Goal: Information Seeking & Learning: Check status

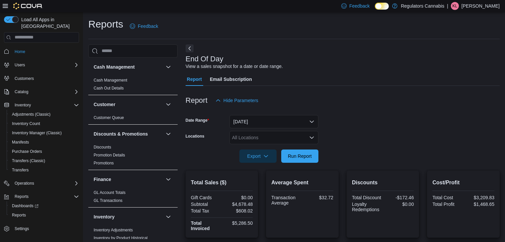
scroll to position [173, 0]
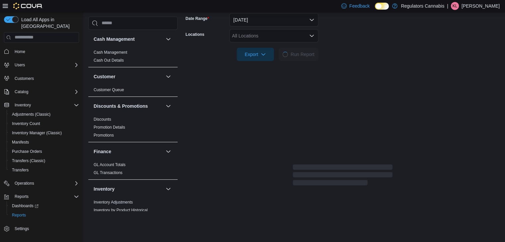
scroll to position [149, 0]
